Goal: Find specific page/section: Find specific page/section

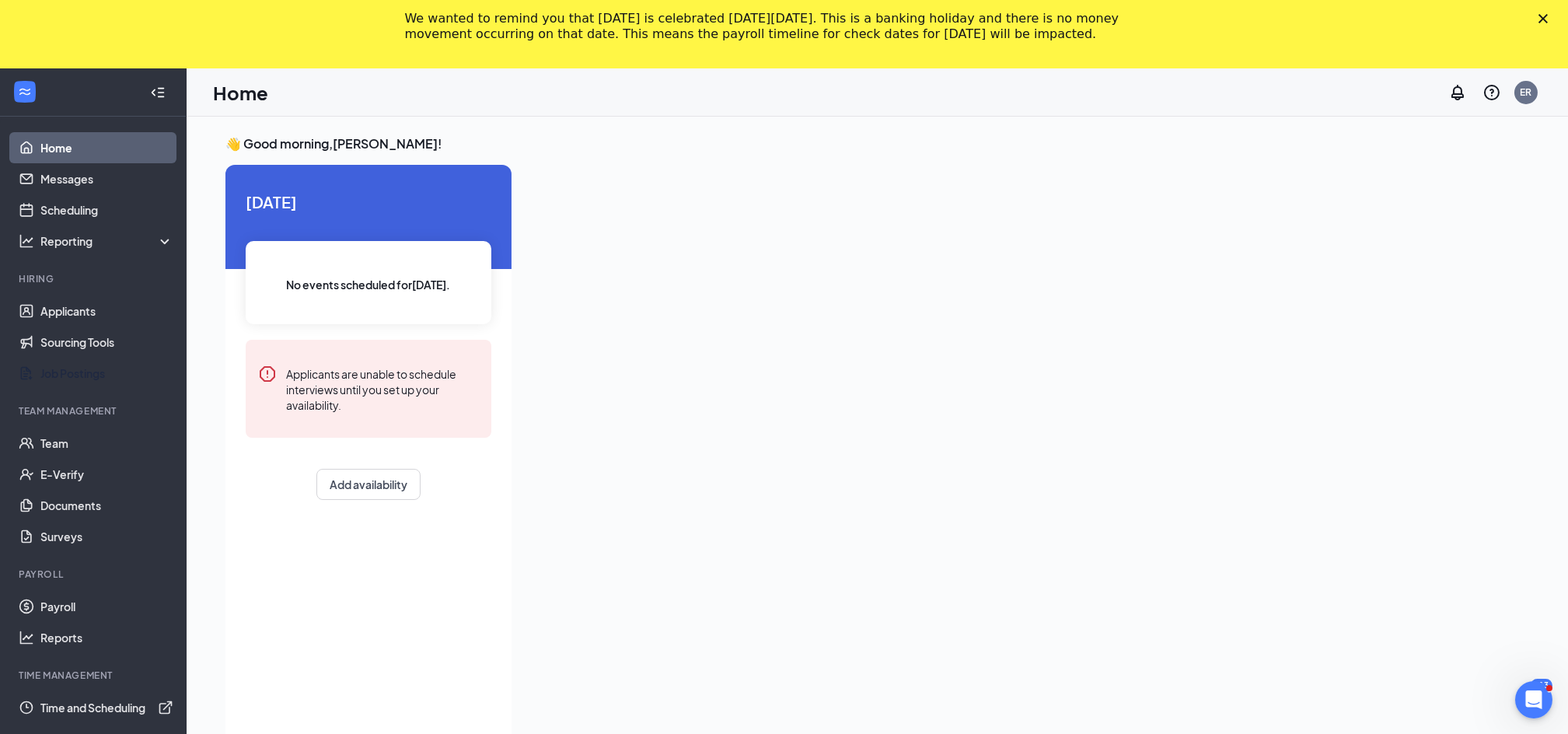
click at [60, 420] on li "Team Management Team E-Verify Documents Surveys" at bounding box center [93, 478] width 186 height 148
drag, startPoint x: 60, startPoint y: 420, endPoint x: 65, endPoint y: 446, distance: 26.5
click at [62, 440] on link "Team" at bounding box center [107, 443] width 133 height 31
drag, startPoint x: 824, startPoint y: 211, endPoint x: 830, endPoint y: 206, distance: 7.8
click at [824, 211] on div at bounding box center [960, 481] width 871 height 634
